Goal: Task Accomplishment & Management: Manage account settings

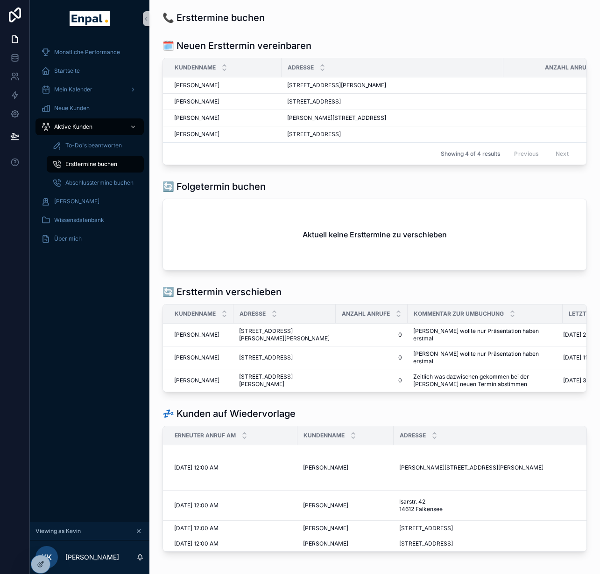
scroll to position [0, 125]
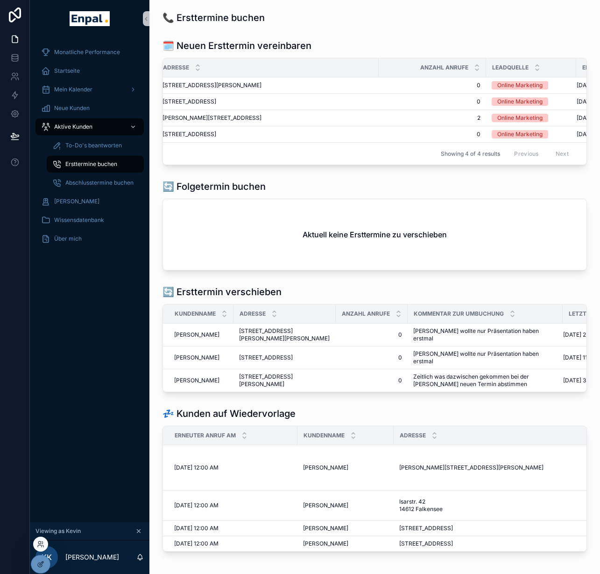
click at [42, 549] on div at bounding box center [40, 544] width 15 height 15
click at [41, 545] on icon at bounding box center [40, 546] width 4 height 2
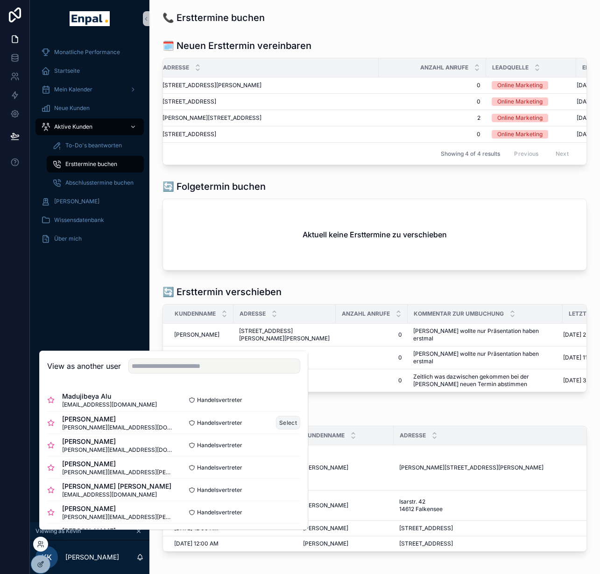
click at [276, 430] on button "Select" at bounding box center [288, 423] width 24 height 14
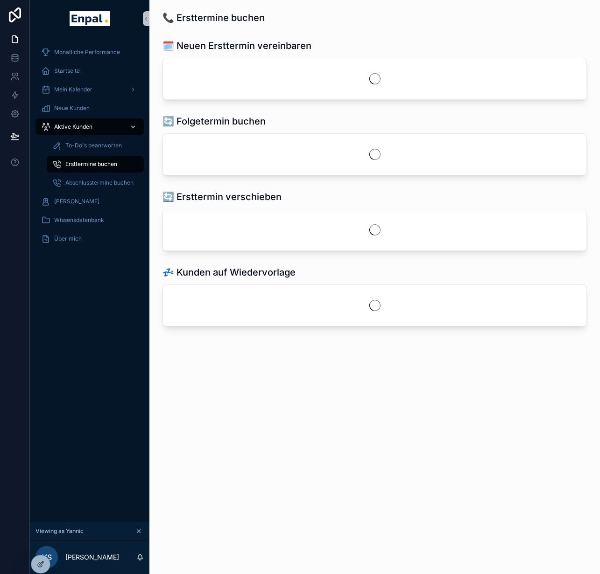
scroll to position [0, 7]
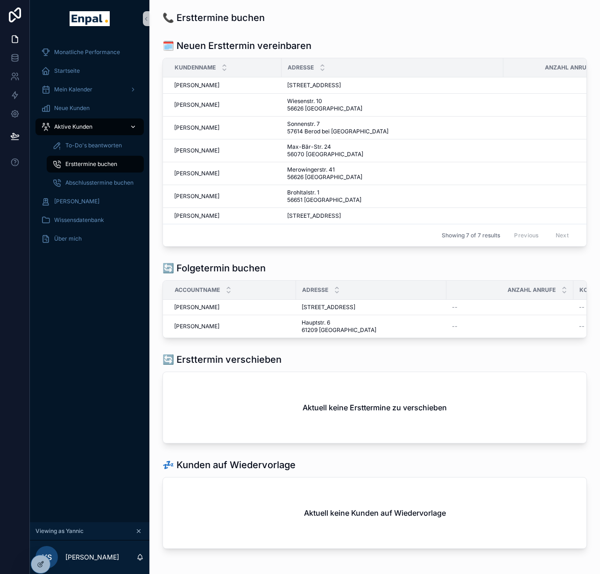
click at [102, 130] on div "Aktive Kunden" at bounding box center [89, 126] width 97 height 15
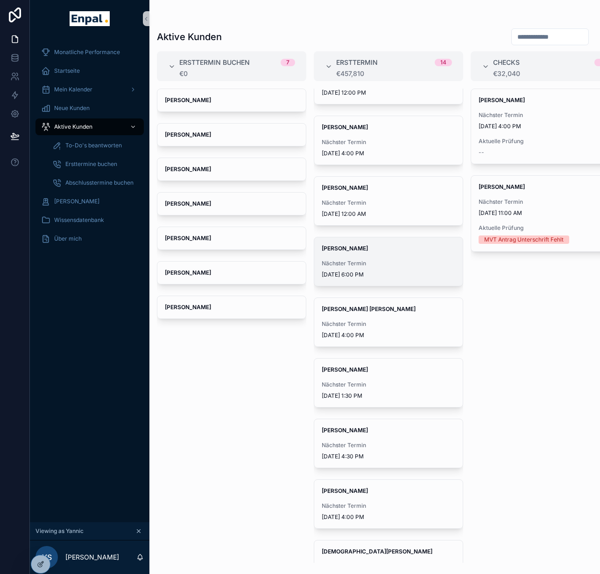
scroll to position [151, 0]
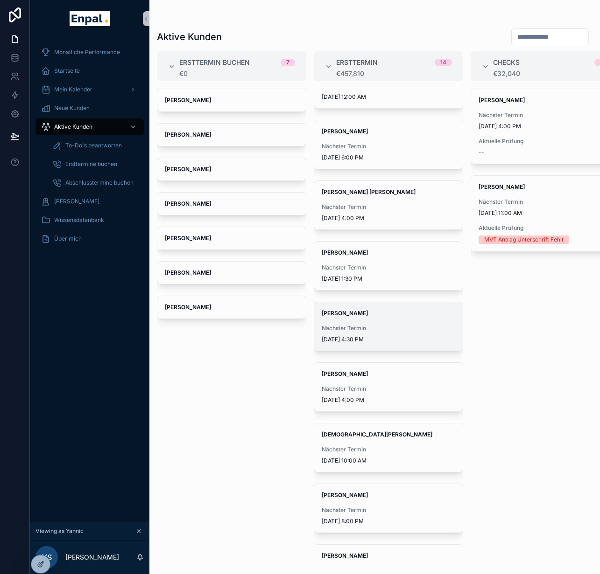
click at [383, 331] on span "Nächster Termin" at bounding box center [387, 328] width 133 height 7
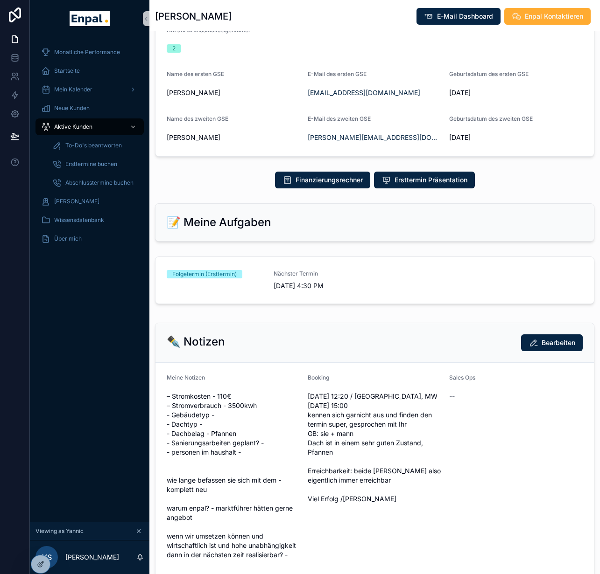
scroll to position [303, 0]
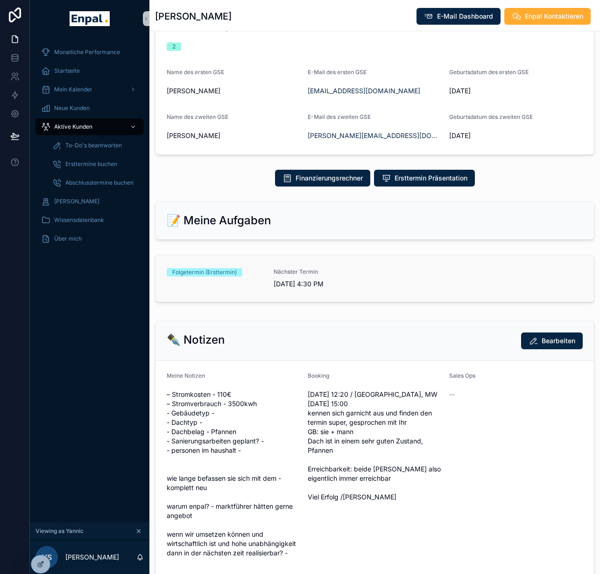
click at [395, 299] on link "Folgetermin (Ersttermin) Nächster Termin 9/24/2025 4:30 PM" at bounding box center [374, 278] width 438 height 47
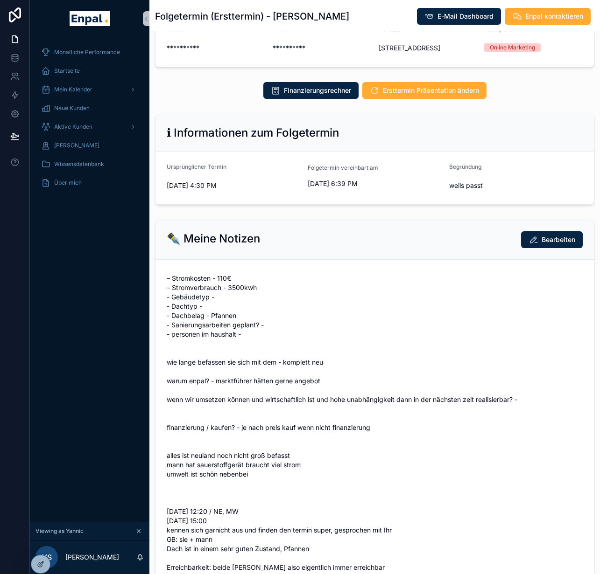
scroll to position [235, 0]
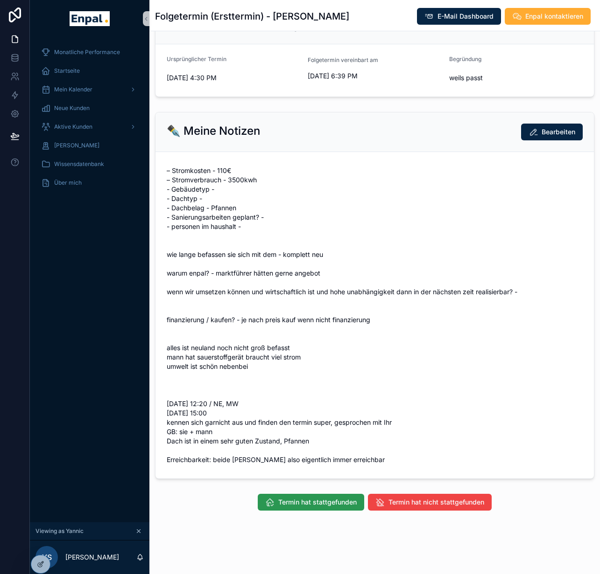
click at [301, 507] on span "Termin hat stattgefunden" at bounding box center [317, 502] width 78 height 9
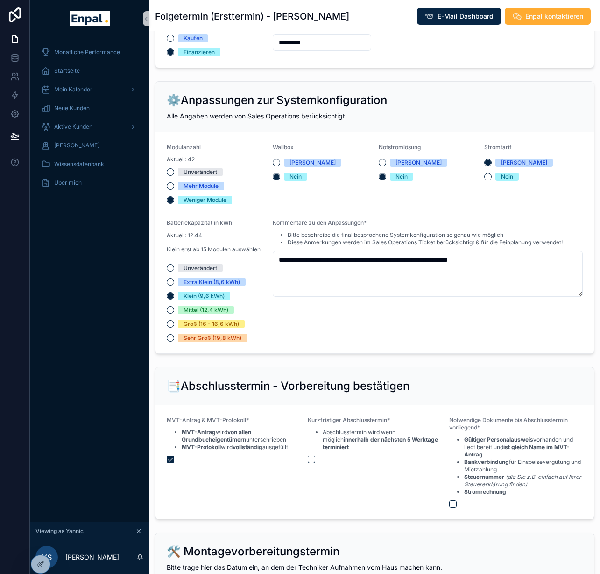
scroll to position [1396, 0]
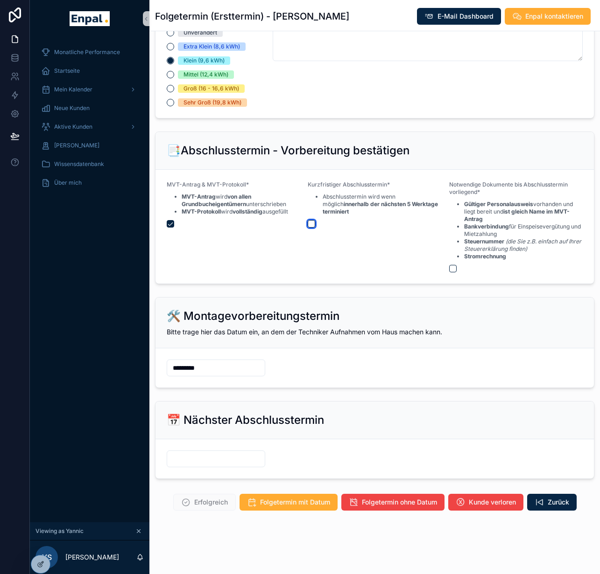
click at [307, 228] on button "scrollable content" at bounding box center [310, 223] width 7 height 7
click at [449, 272] on button "scrollable content" at bounding box center [452, 268] width 7 height 7
click at [191, 466] on input "scrollable content" at bounding box center [216, 459] width 98 height 13
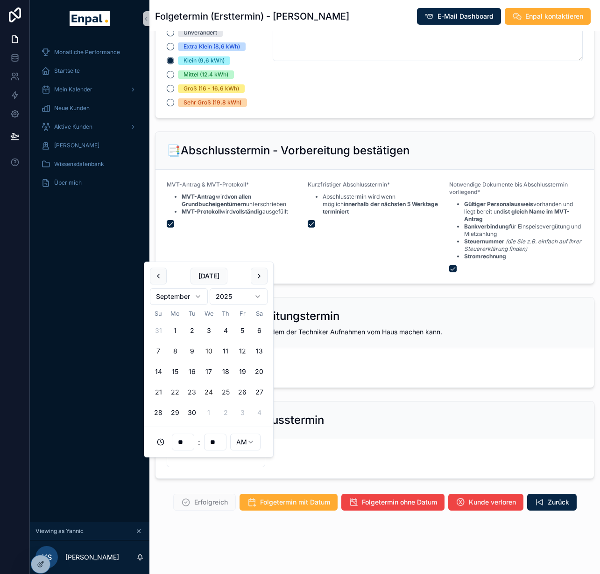
click at [207, 392] on button "24" at bounding box center [208, 392] width 17 height 17
click at [184, 445] on input "**" at bounding box center [182, 442] width 21 height 13
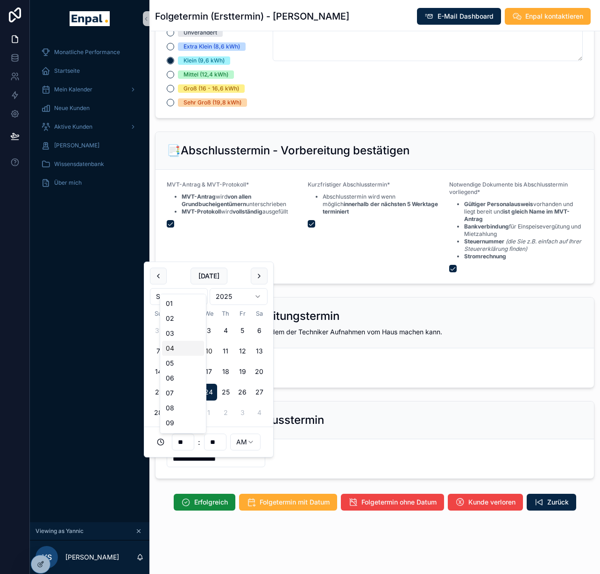
click at [180, 350] on div "04" at bounding box center [183, 348] width 42 height 15
type input "**********"
type input "**"
click at [215, 449] on div "**" at bounding box center [215, 442] width 22 height 17
click at [216, 443] on input "**" at bounding box center [214, 442] width 21 height 13
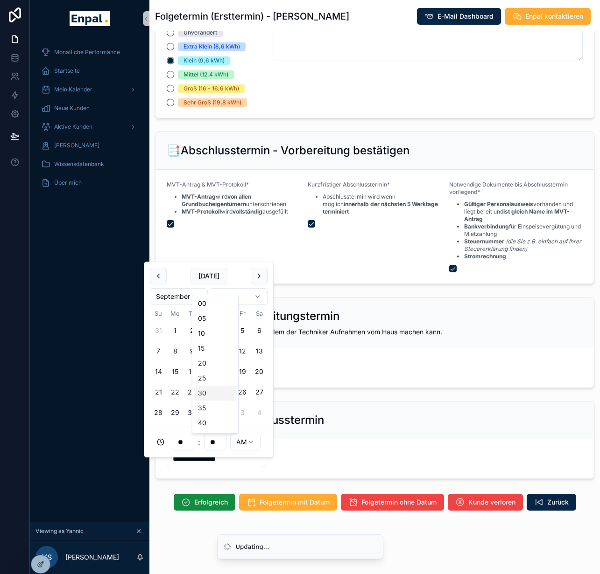
click at [221, 391] on div "30" at bounding box center [215, 393] width 42 height 15
type input "**********"
type input "**"
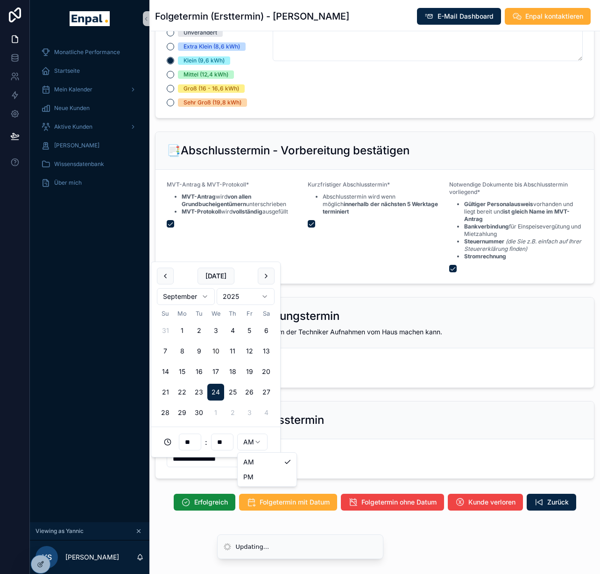
click at [245, 439] on html "**********" at bounding box center [300, 293] width 600 height 586
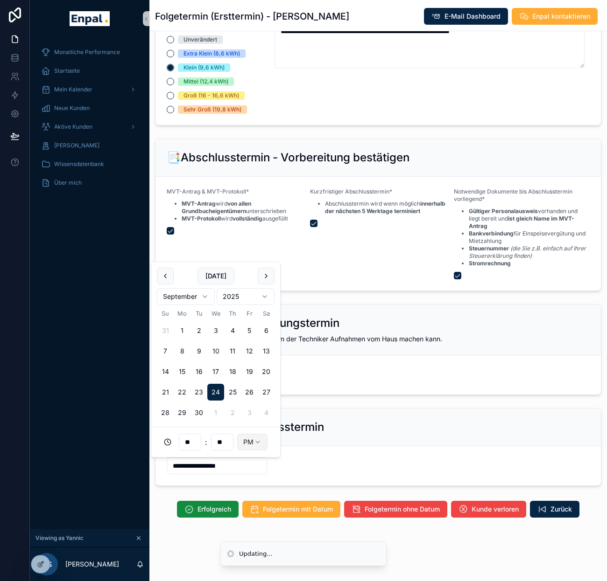
type input "**********"
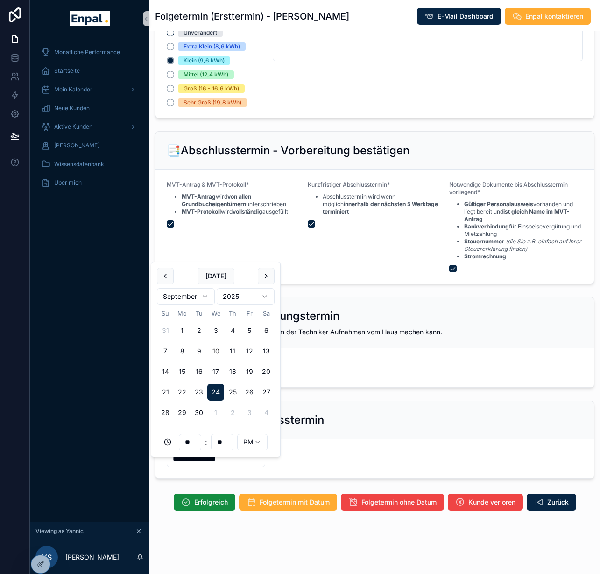
click at [231, 479] on form "**********" at bounding box center [374, 459] width 438 height 39
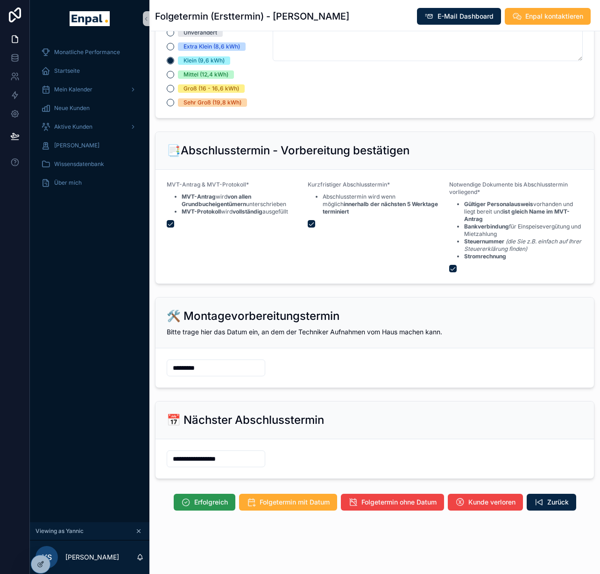
click at [208, 507] on span "Erfolgreich" at bounding box center [211, 502] width 34 height 9
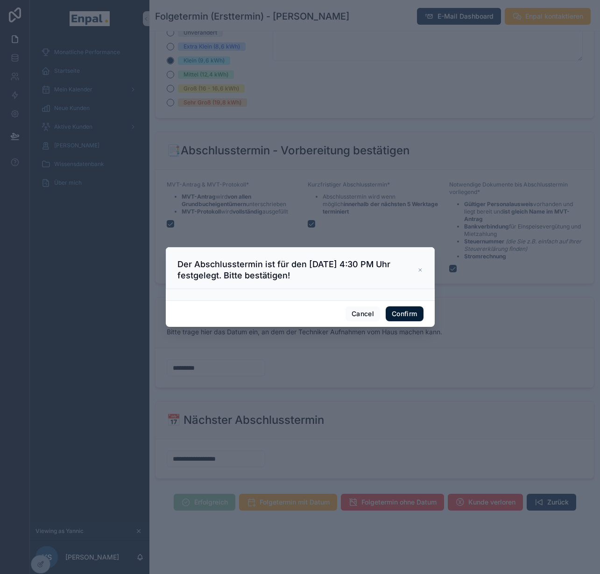
click at [402, 321] on button "Confirm" at bounding box center [403, 314] width 37 height 15
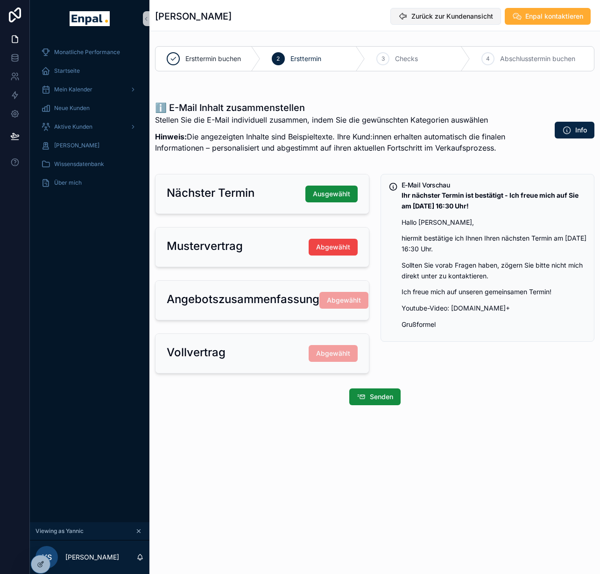
click at [420, 14] on span "Zurück zur Kundenansicht" at bounding box center [452, 16] width 82 height 9
click at [431, 19] on span "Zurück zur Kundenansicht" at bounding box center [452, 16] width 82 height 9
click at [432, 16] on span "Zurück zur Kundenansicht" at bounding box center [452, 16] width 82 height 9
click at [72, 123] on span "Aktive Kunden" at bounding box center [73, 126] width 38 height 7
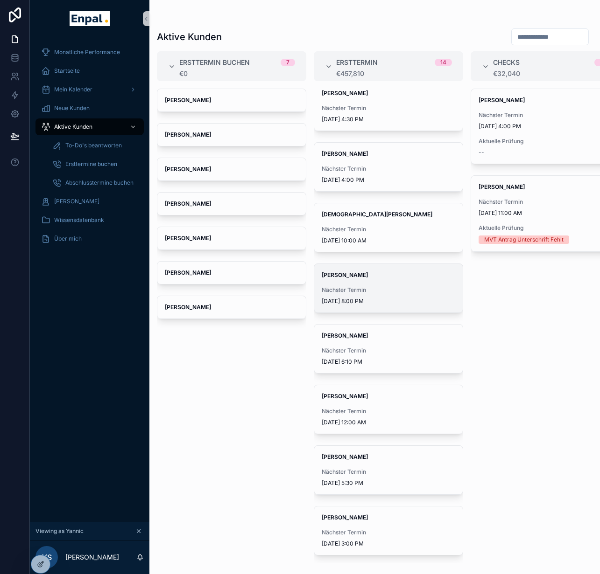
scroll to position [194, 0]
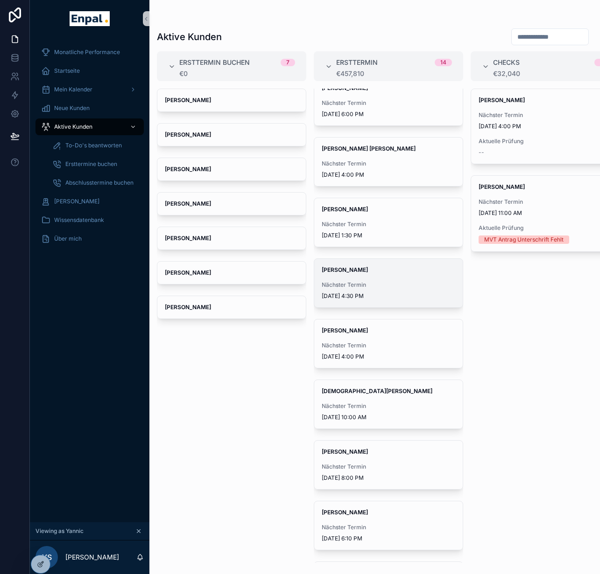
click at [396, 281] on span "Nächster Termin" at bounding box center [387, 284] width 133 height 7
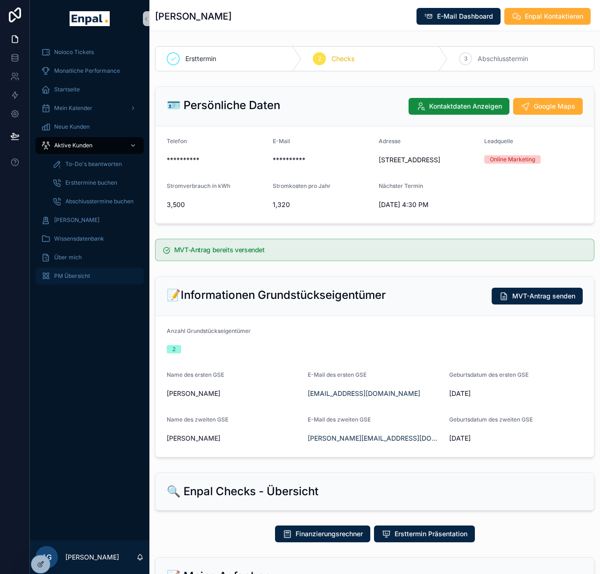
click at [71, 279] on span "PM Übersicht" at bounding box center [72, 275] width 36 height 7
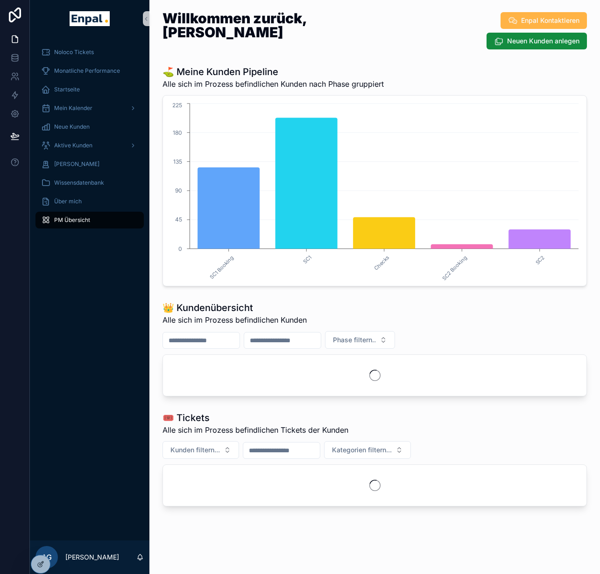
click at [536, 24] on span "Enpal Kontaktieren" at bounding box center [550, 20] width 58 height 9
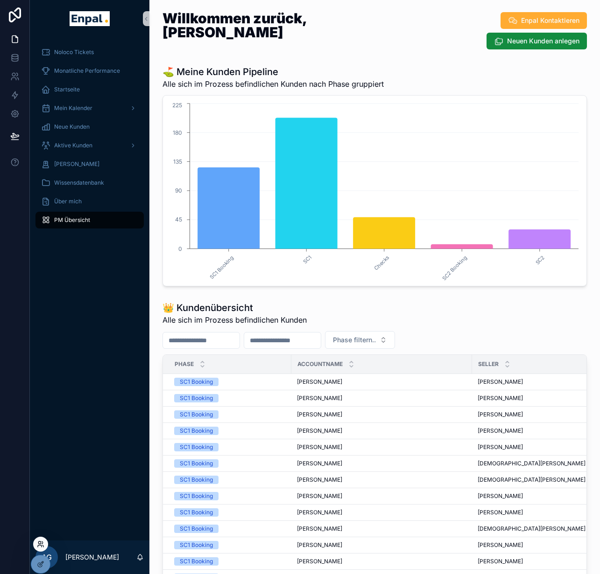
click at [41, 542] on icon at bounding box center [39, 543] width 2 height 2
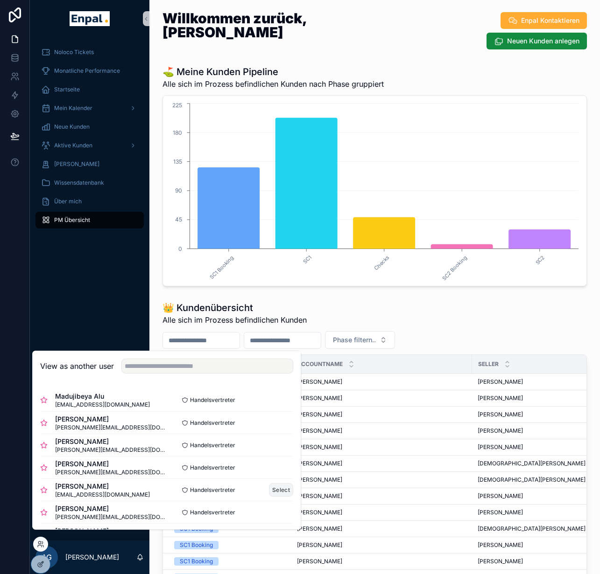
click at [281, 495] on button "Select" at bounding box center [281, 490] width 24 height 14
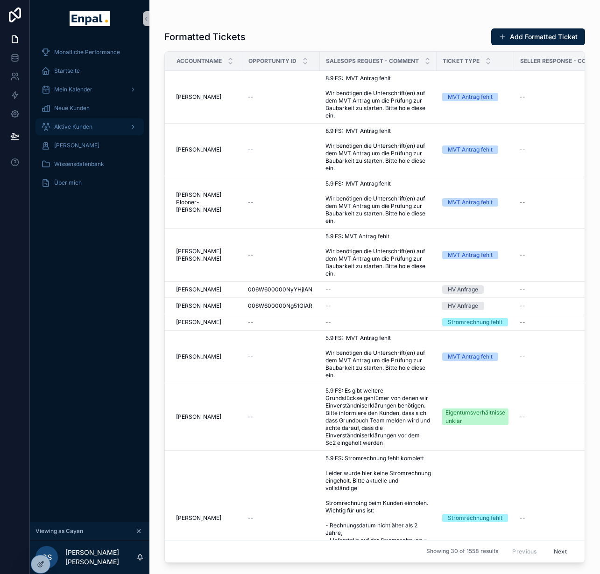
click at [93, 124] on div "Aktive Kunden" at bounding box center [89, 126] width 97 height 15
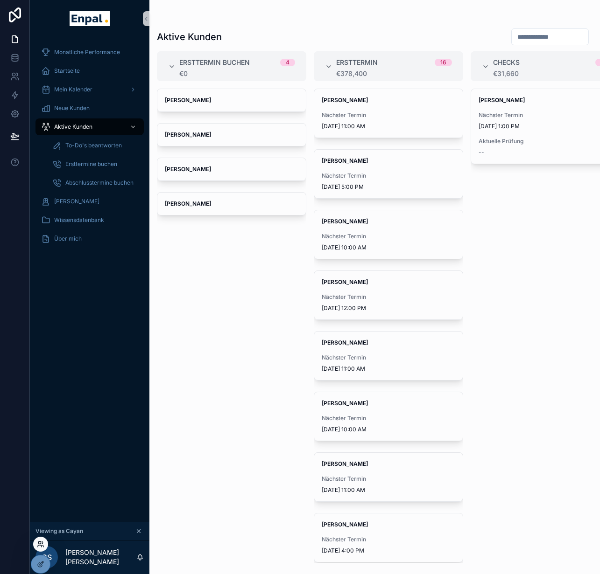
click at [40, 547] on icon at bounding box center [40, 544] width 7 height 7
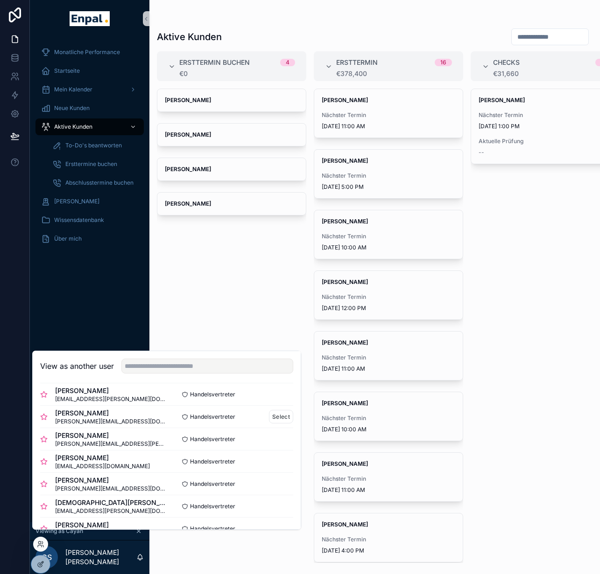
scroll to position [206, 0]
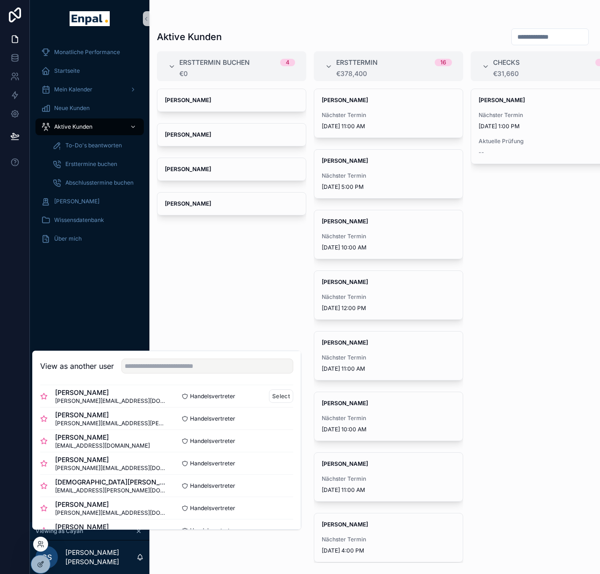
click at [0, 0] on button "Select" at bounding box center [0, 0] width 0 height 0
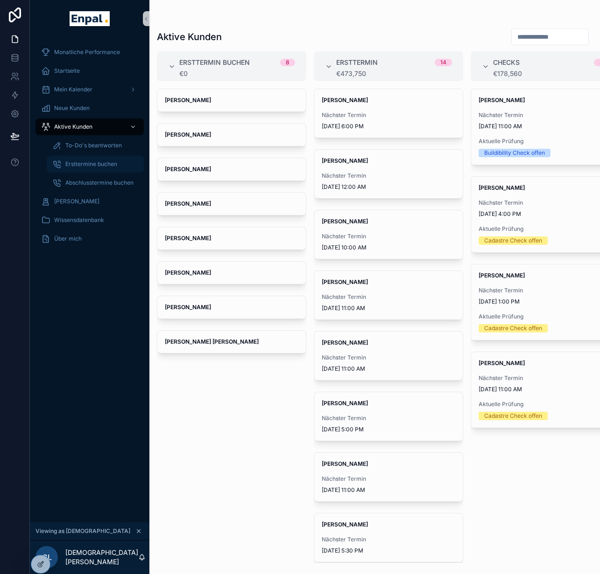
click at [98, 167] on span "Ersttermine buchen" at bounding box center [91, 164] width 52 height 7
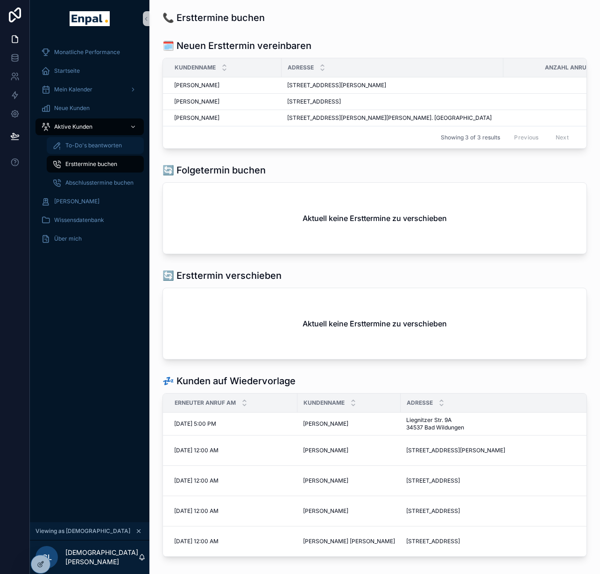
click at [92, 146] on span "To-Do's beantworten" at bounding box center [93, 145] width 56 height 7
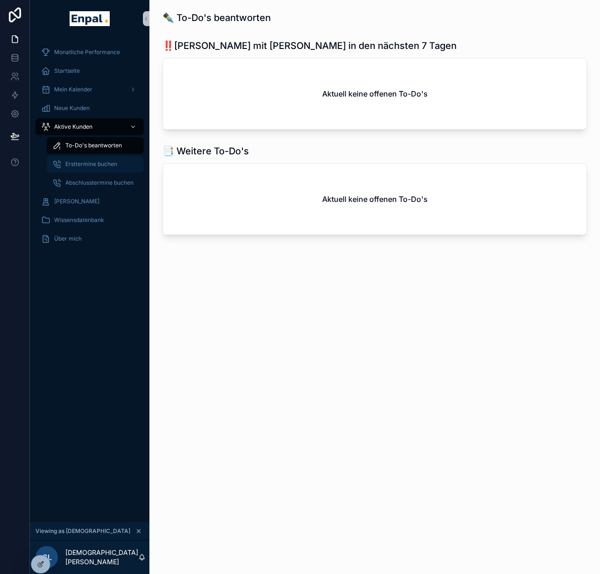
click at [92, 166] on span "Ersttermine buchen" at bounding box center [91, 164] width 52 height 7
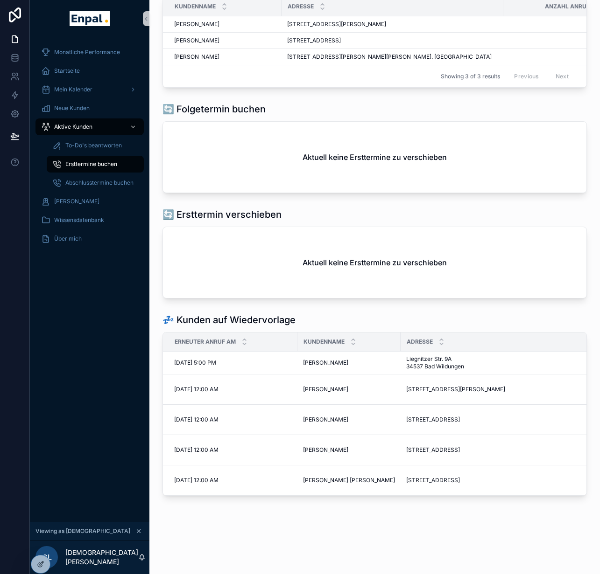
scroll to position [18, 0]
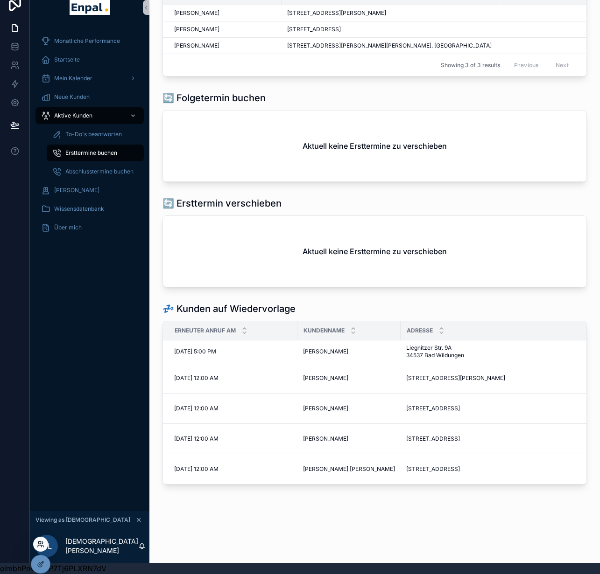
click at [41, 546] on icon at bounding box center [40, 544] width 7 height 7
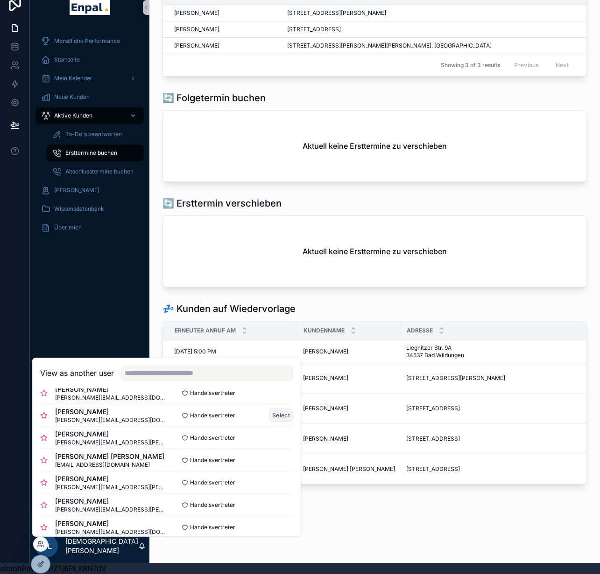
scroll to position [41, 0]
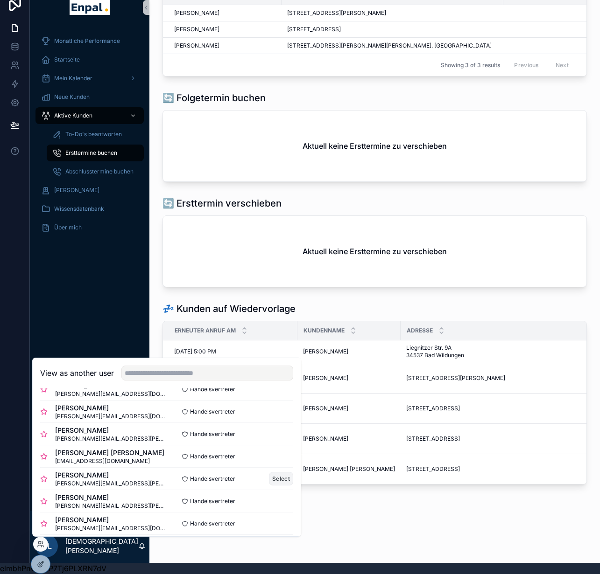
click at [275, 480] on button "Select" at bounding box center [281, 479] width 24 height 14
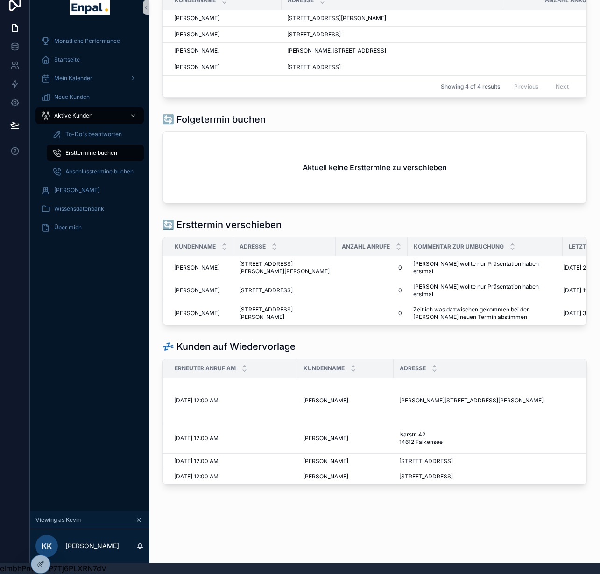
scroll to position [111, 0]
click at [74, 332] on div "Monatliche Performance Startseite Mein Kalender Neue Kunden Aktive Kunden To-Do…" at bounding box center [89, 268] width 119 height 485
click at [41, 545] on icon at bounding box center [40, 544] width 7 height 7
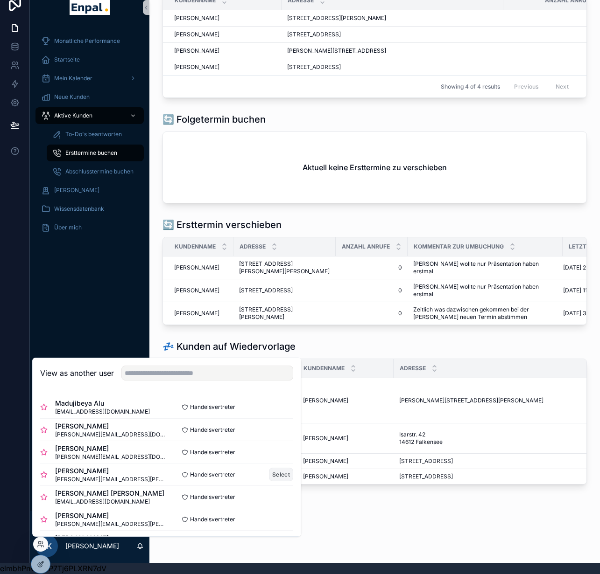
click at [278, 477] on button "Select" at bounding box center [281, 475] width 24 height 14
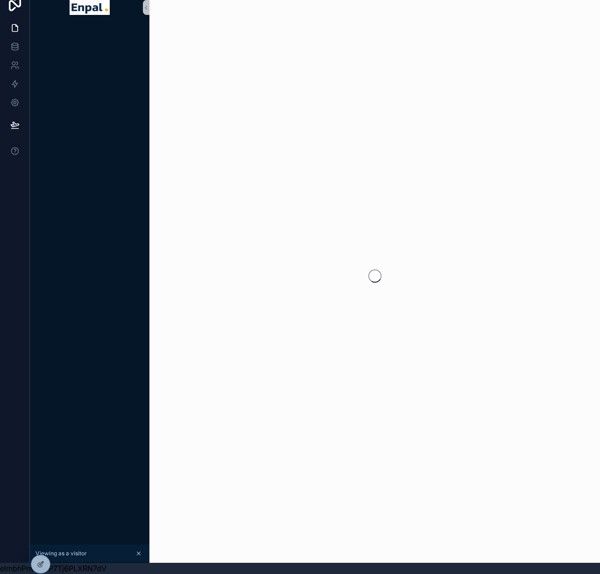
scroll to position [18, 0]
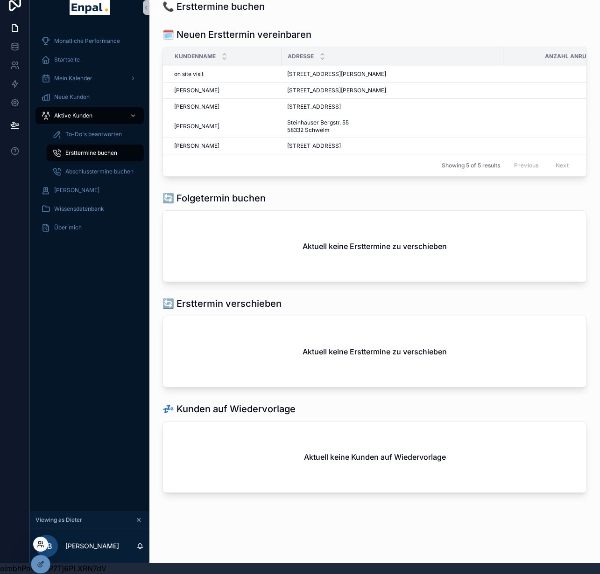
click at [42, 547] on icon at bounding box center [40, 544] width 7 height 7
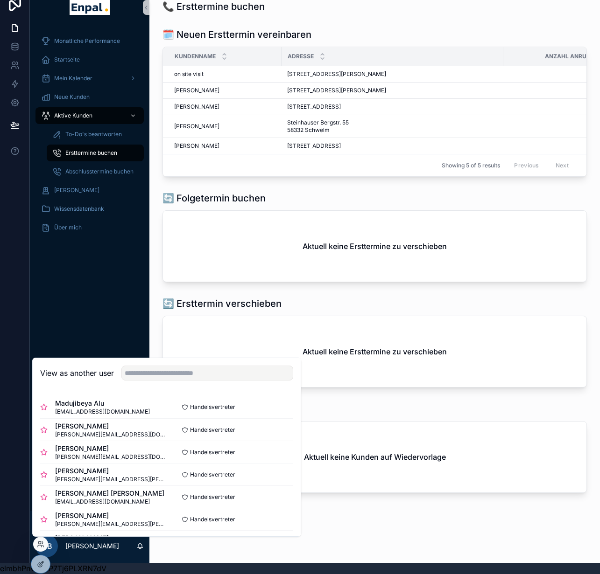
click at [94, 325] on div "Monatliche Performance Startseite Mein Kalender Neue Kunden Aktive Kunden To-Do…" at bounding box center [89, 268] width 119 height 485
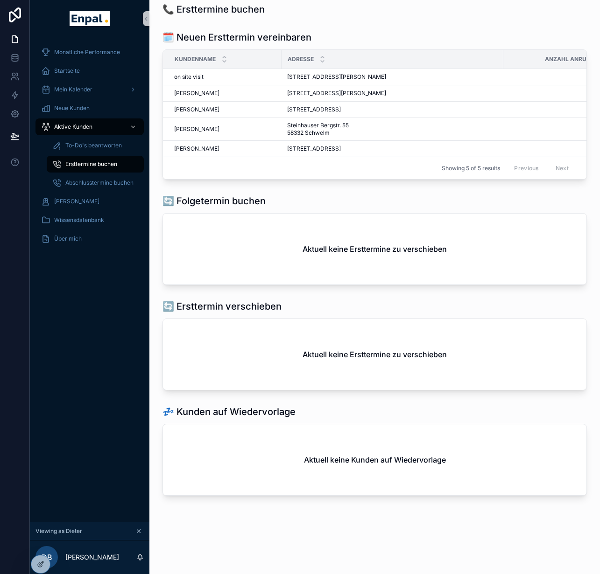
scroll to position [0, 0]
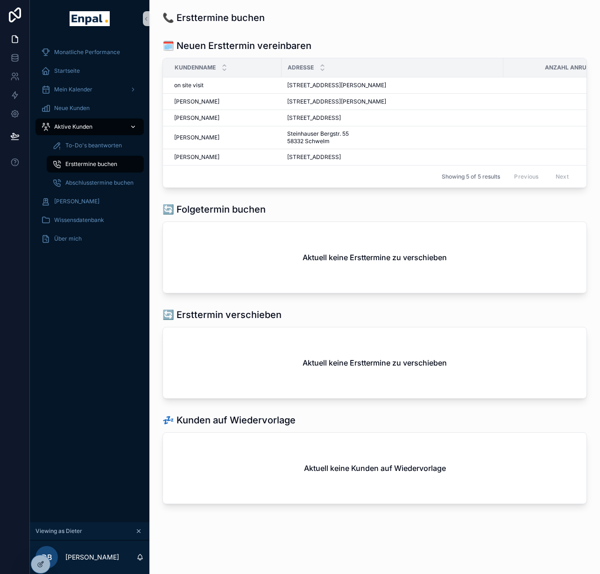
click at [85, 130] on span "Aktive Kunden" at bounding box center [73, 126] width 38 height 7
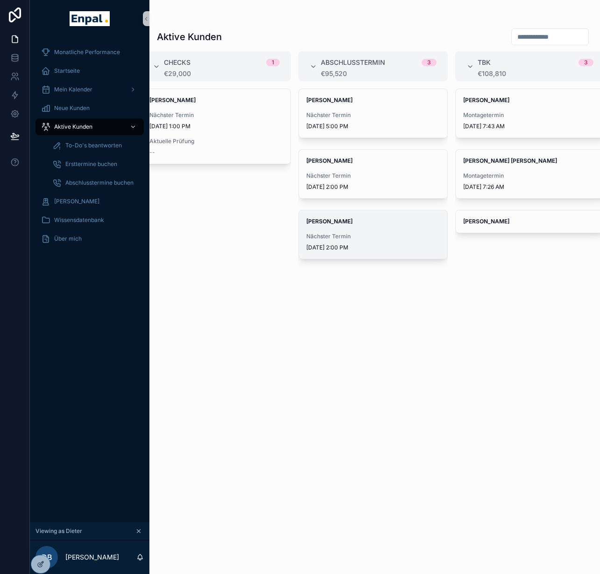
scroll to position [0, 334]
click at [393, 221] on span "[PERSON_NAME]" at bounding box center [367, 221] width 133 height 7
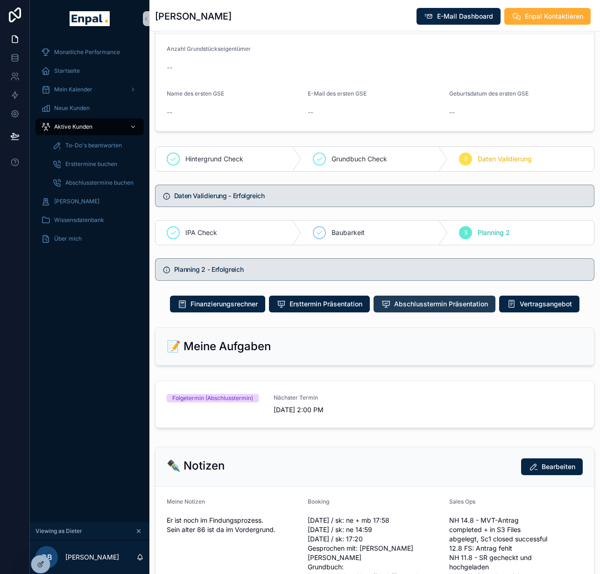
scroll to position [298, 0]
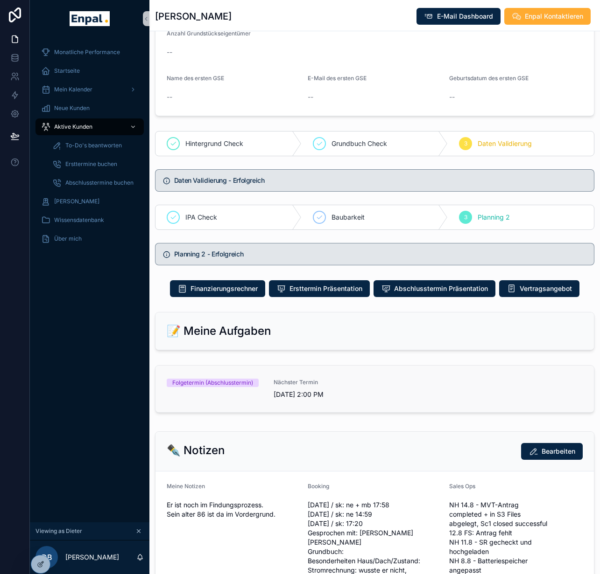
click at [363, 398] on div "Nächster Termin [DATE] 2:00 PM" at bounding box center [321, 389] width 96 height 21
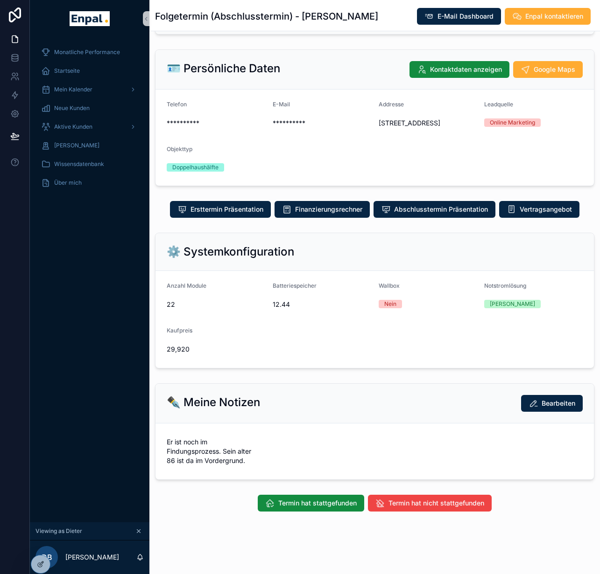
scroll to position [53, 0]
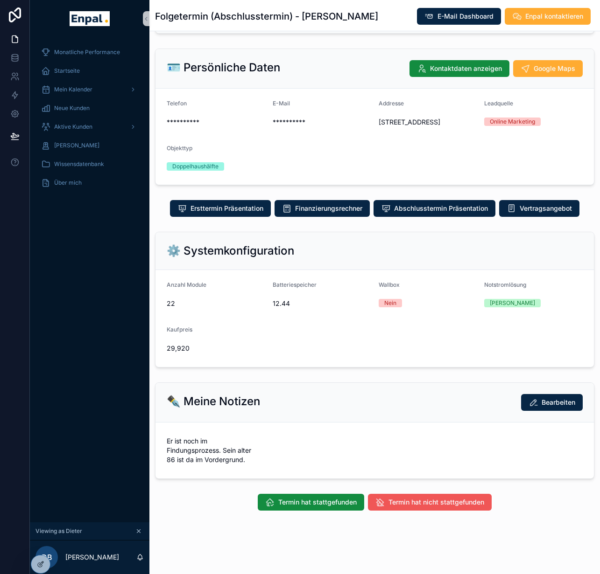
click at [399, 507] on span "Termin hat nicht stattgefunden" at bounding box center [436, 502] width 96 height 9
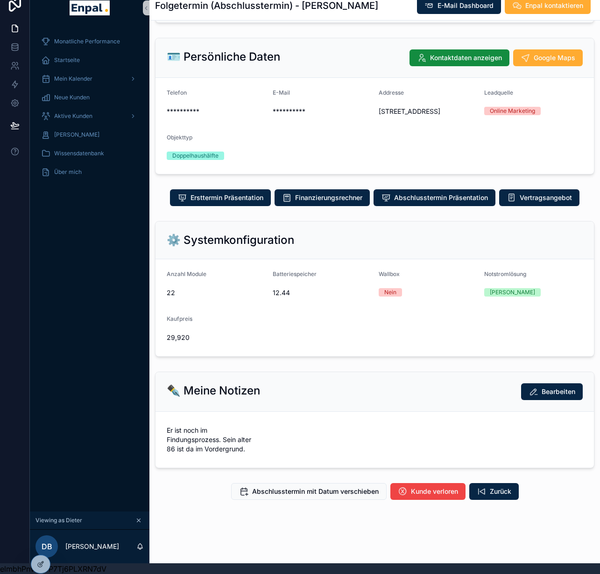
scroll to position [18, 0]
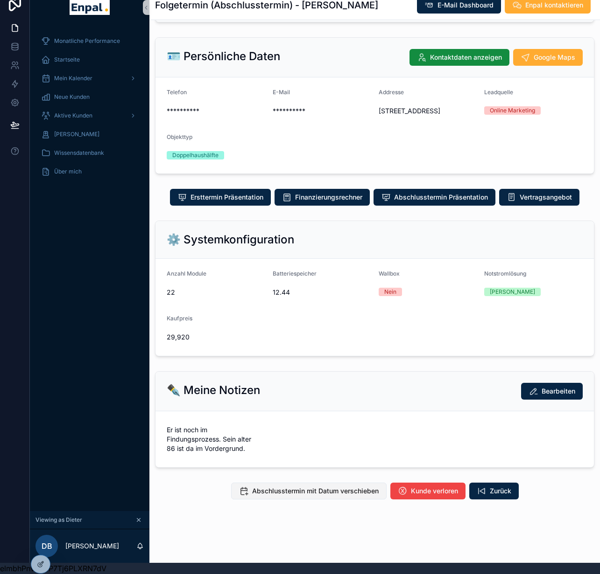
click at [352, 487] on span "Abschlusstermin mit Datum verschieben" at bounding box center [315, 491] width 126 height 9
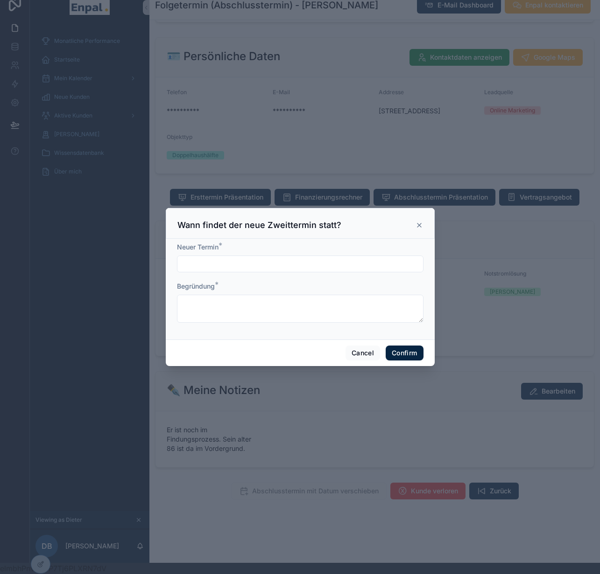
click at [285, 269] on input "text" at bounding box center [299, 264] width 245 height 13
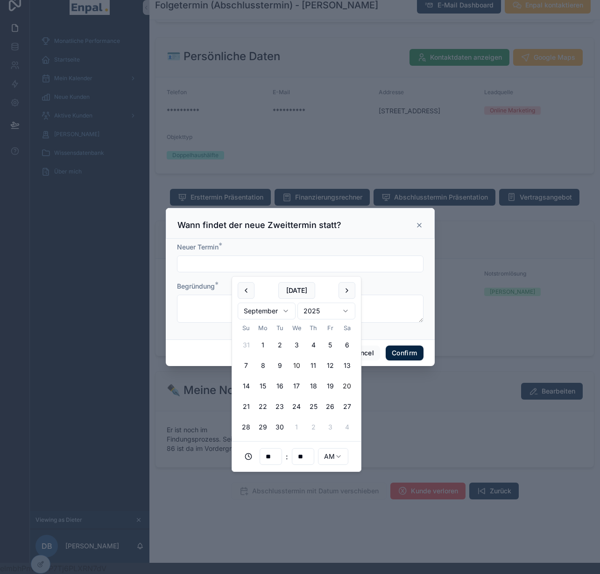
click at [346, 386] on button "20" at bounding box center [346, 386] width 17 height 17
type input "**********"
click at [386, 304] on textarea at bounding box center [300, 309] width 246 height 28
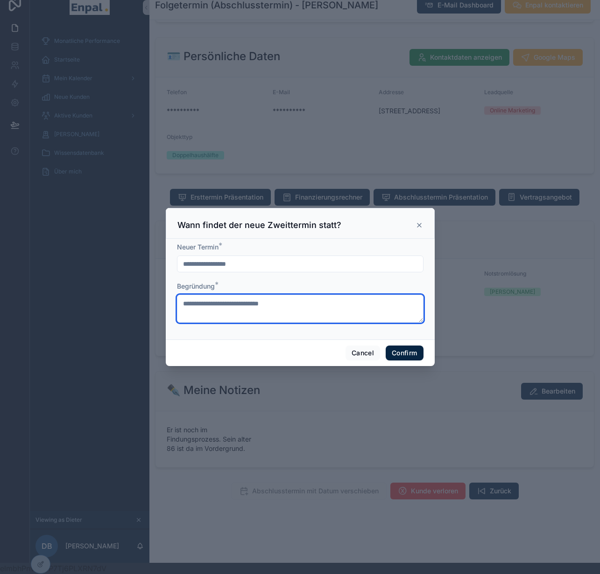
type textarea "**********"
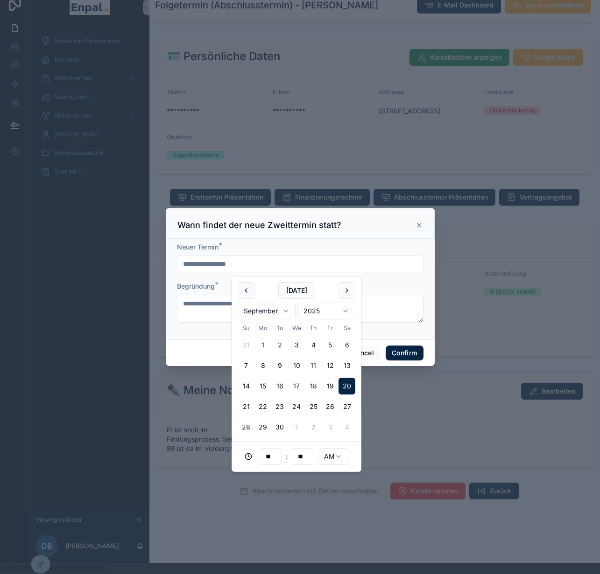
click at [329, 268] on input "**********" at bounding box center [299, 264] width 245 height 13
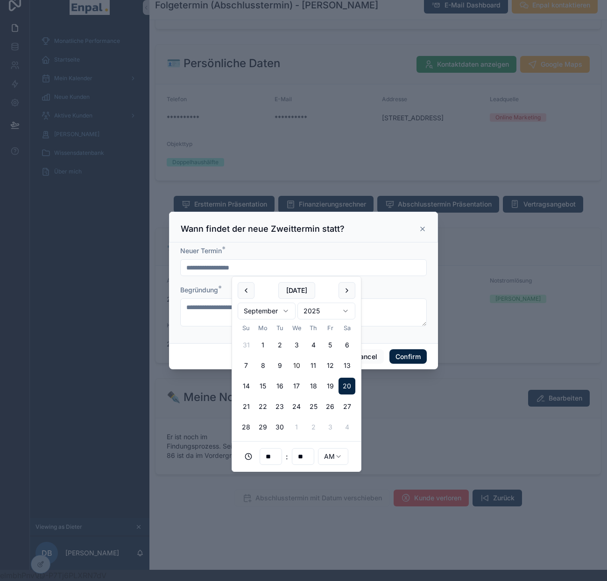
click at [333, 462] on html "**********" at bounding box center [303, 285] width 607 height 593
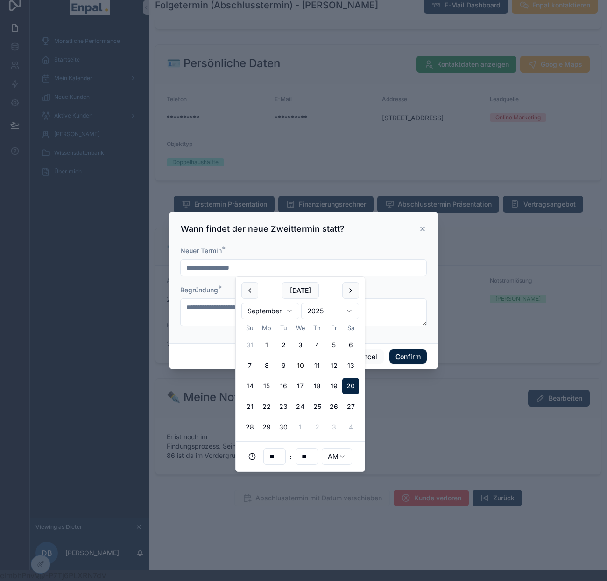
click at [341, 454] on html "**********" at bounding box center [303, 285] width 607 height 593
type input "**********"
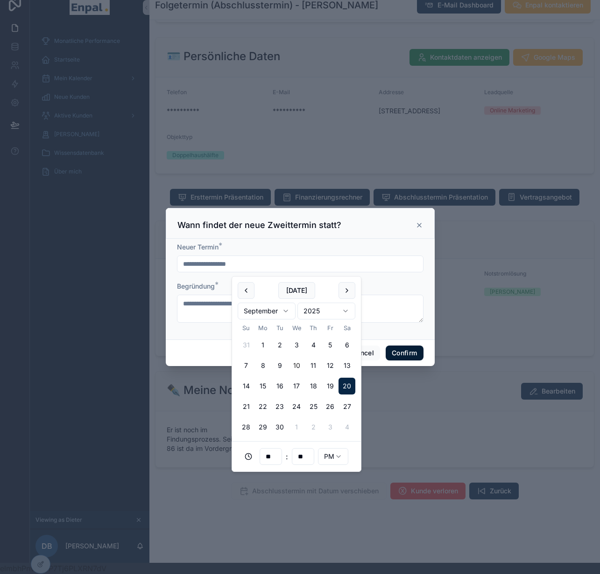
click at [402, 361] on button "Confirm" at bounding box center [403, 353] width 37 height 15
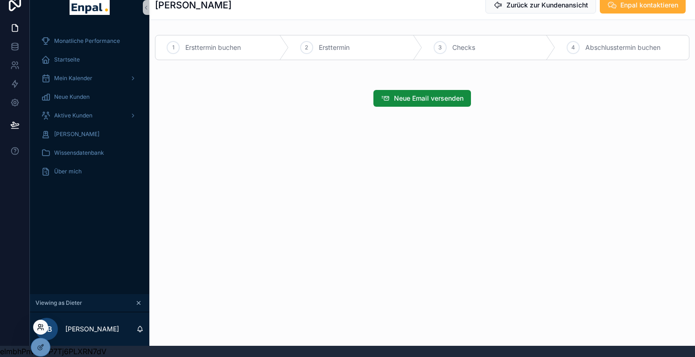
click at [40, 329] on icon at bounding box center [40, 327] width 7 height 7
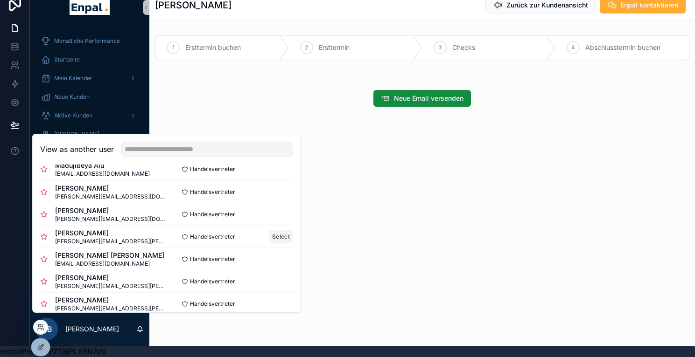
scroll to position [21, 0]
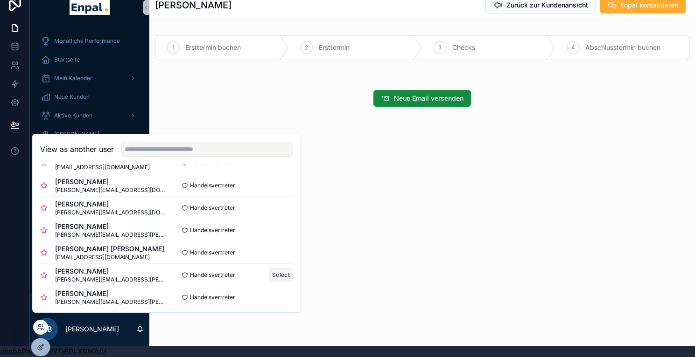
click at [275, 279] on button "Select" at bounding box center [281, 275] width 24 height 14
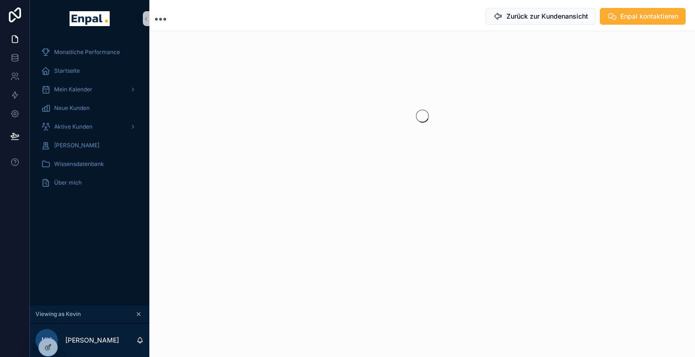
scroll to position [11, 0]
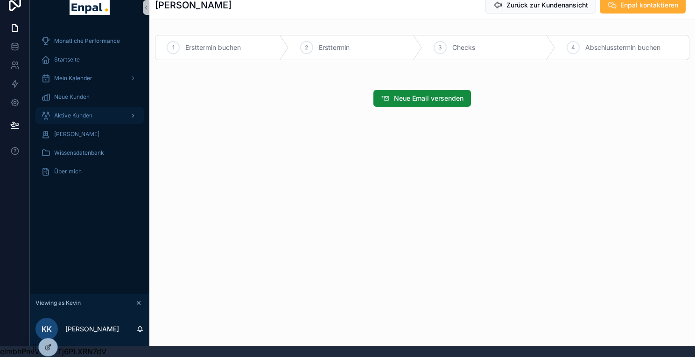
click at [87, 112] on span "Aktive Kunden" at bounding box center [73, 115] width 38 height 7
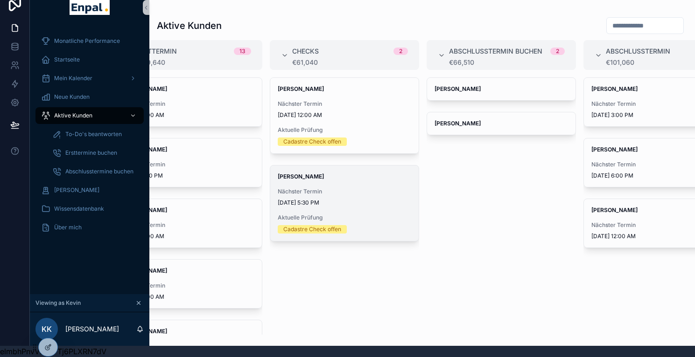
scroll to position [0, 201]
click at [372, 203] on span "[DATE] 5:30 PM" at bounding box center [343, 202] width 133 height 7
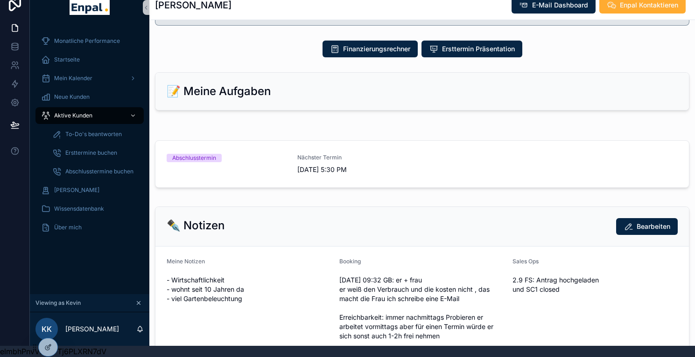
scroll to position [637, 0]
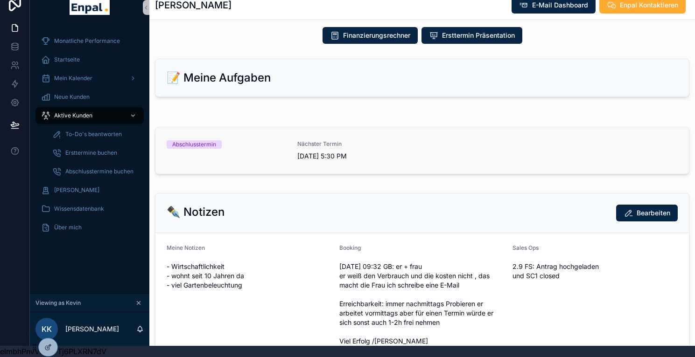
click at [367, 161] on span "[DATE] 5:30 PM" at bounding box center [356, 156] width 119 height 9
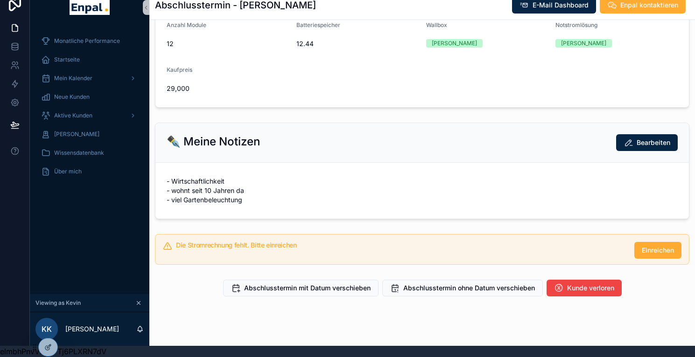
scroll to position [302, 0]
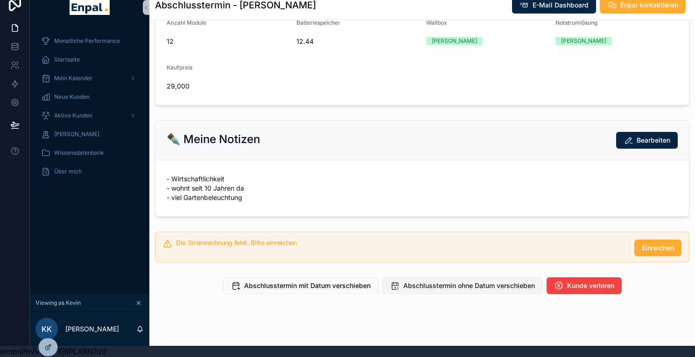
click at [435, 291] on span "Abschlusstermin ohne Datum verschieben" at bounding box center [469, 285] width 132 height 9
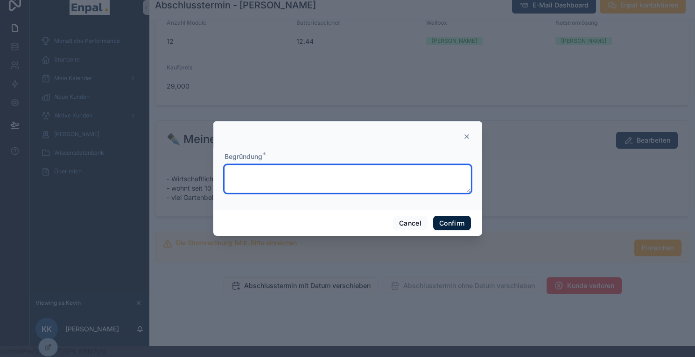
click at [373, 182] on textarea at bounding box center [347, 179] width 246 height 28
type textarea "*********"
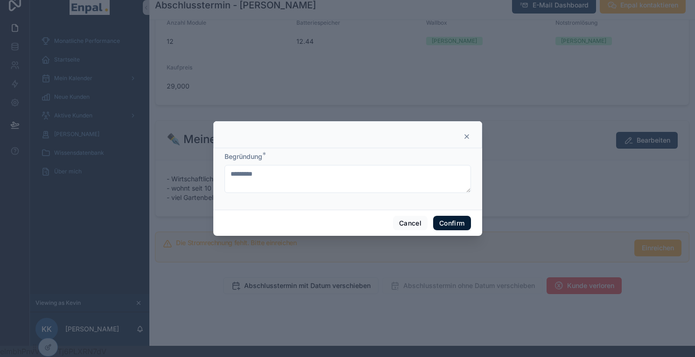
click at [457, 224] on button "Confirm" at bounding box center [451, 223] width 37 height 15
